Goal: Transaction & Acquisition: Purchase product/service

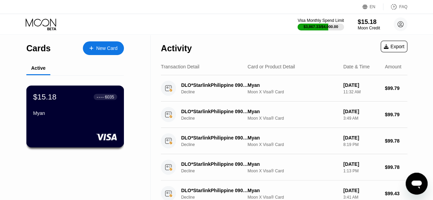
click at [87, 122] on div "$15.18 ● ● ● ● 6035 Myan" at bounding box center [75, 117] width 98 height 62
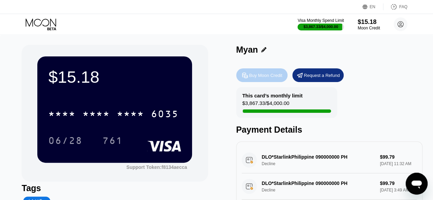
click at [252, 72] on div "Buy Moon Credit" at bounding box center [261, 75] width 51 height 14
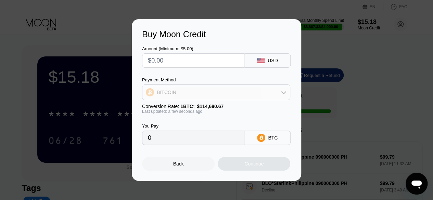
click at [244, 93] on div "BITCOIN" at bounding box center [216, 93] width 148 height 14
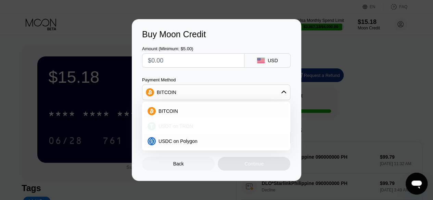
click at [220, 124] on div "USDT on TRON" at bounding box center [220, 126] width 129 height 5
type input "0.00"
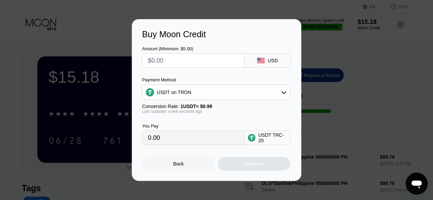
click at [194, 59] on input "text" at bounding box center [193, 61] width 91 height 14
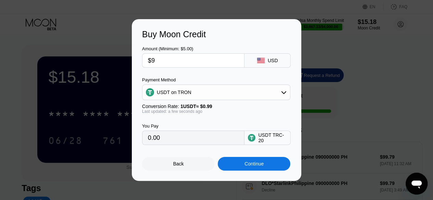
type input "$90"
type input "90.91"
type input "$90"
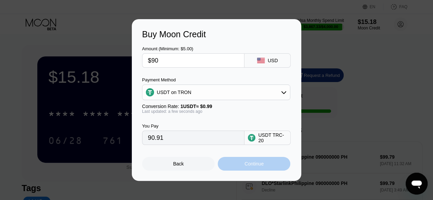
click at [240, 163] on div "Continue" at bounding box center [254, 164] width 73 height 14
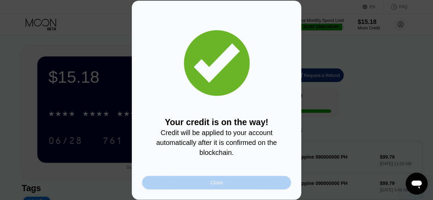
click at [211, 186] on div "Close" at bounding box center [217, 182] width 12 height 5
